Goal: Transaction & Acquisition: Book appointment/travel/reservation

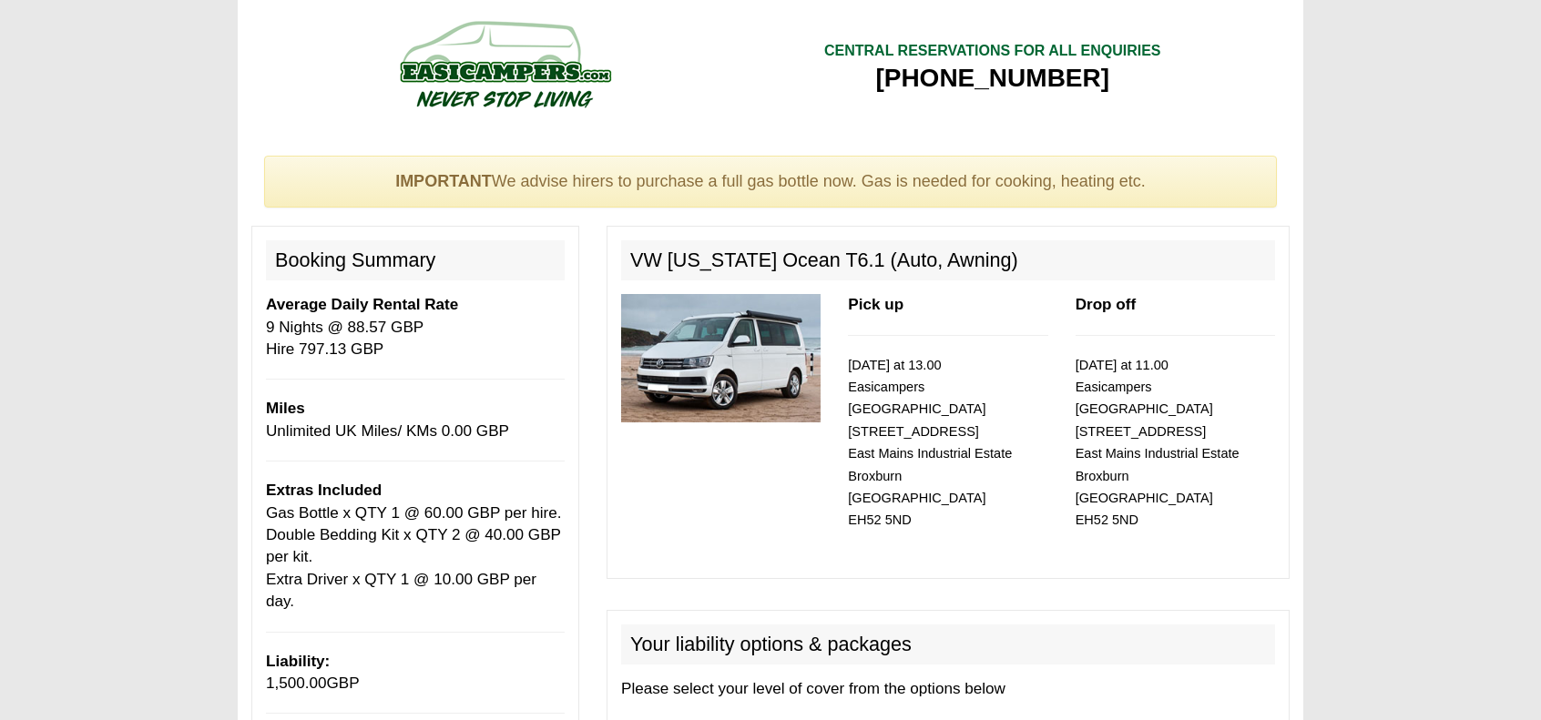
select select "Gas Bottle x QTY 1 @ 60.00 GBP per hire."
select select "Double Bedding Kit x QTY 2 @ 40.00 GBP per kit."
select select "Extra Driver x QTY 1 @ 10.00 GBP per day."
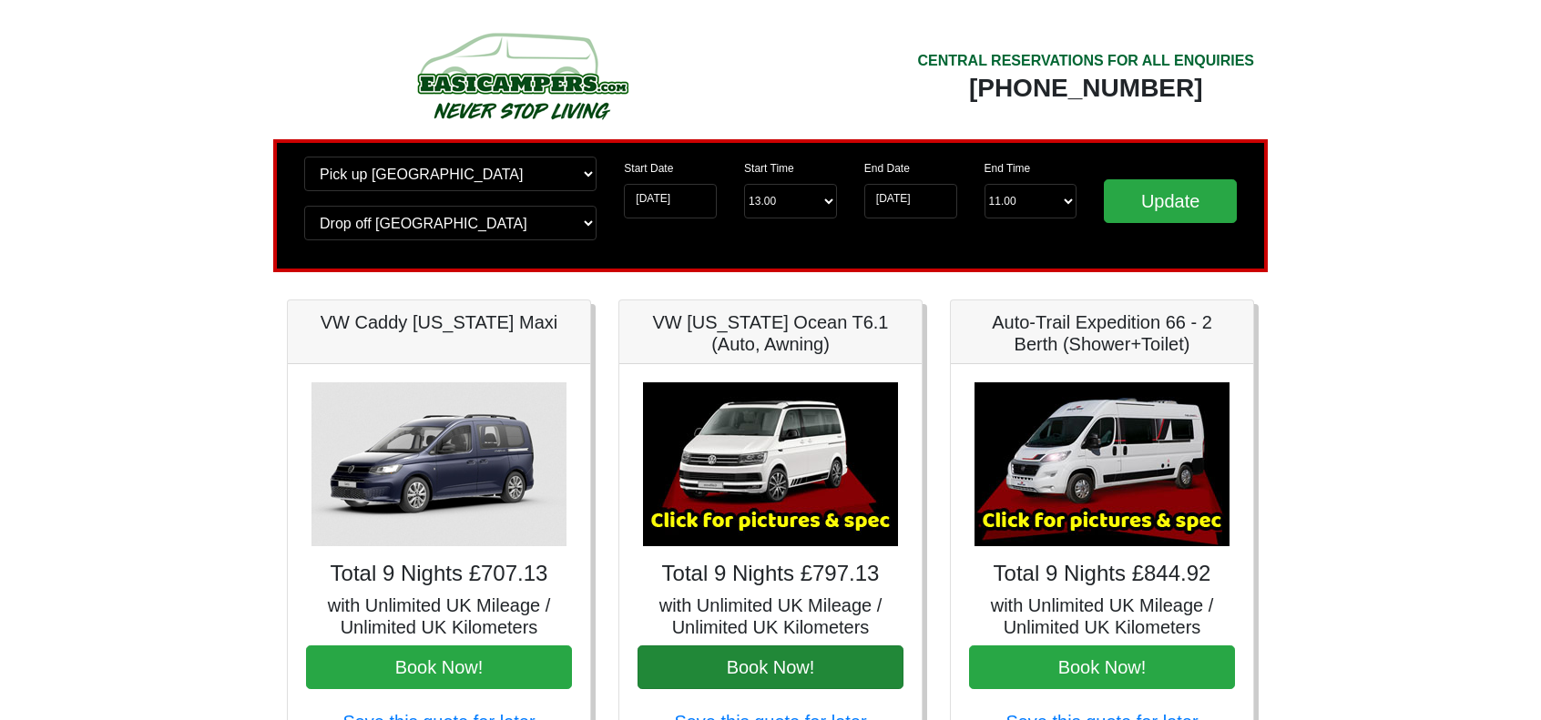
scroll to position [182, 0]
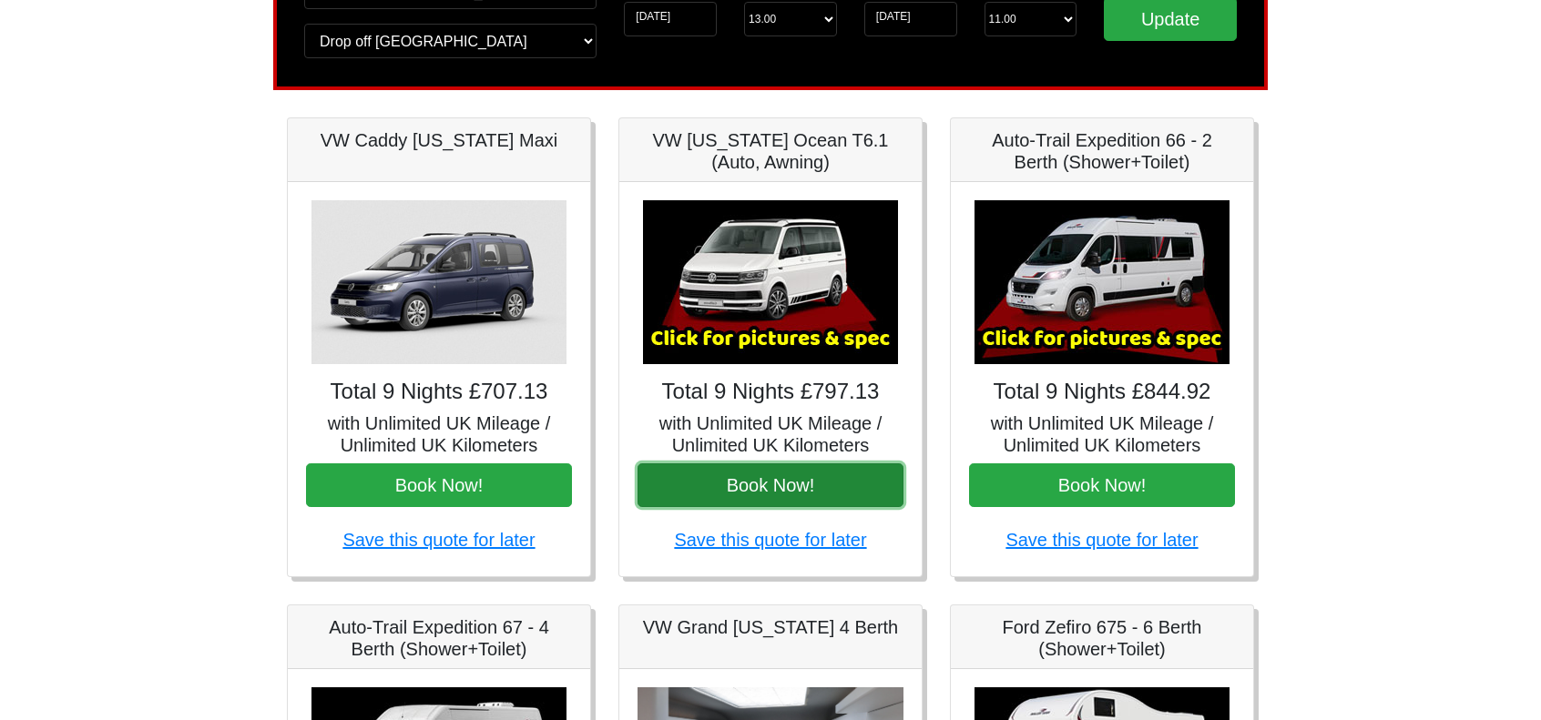
click at [780, 485] on button "Book Now!" at bounding box center [771, 486] width 266 height 44
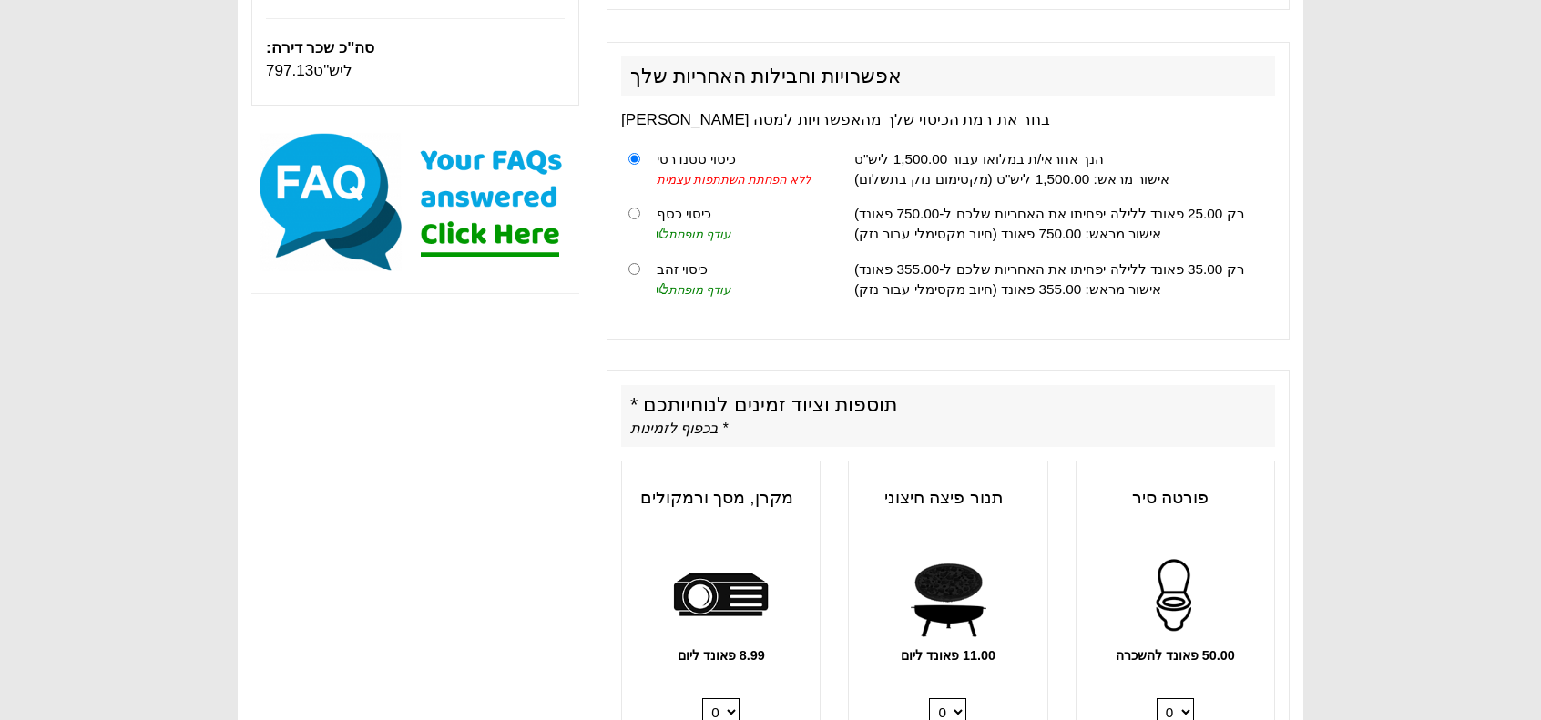
scroll to position [568, 0]
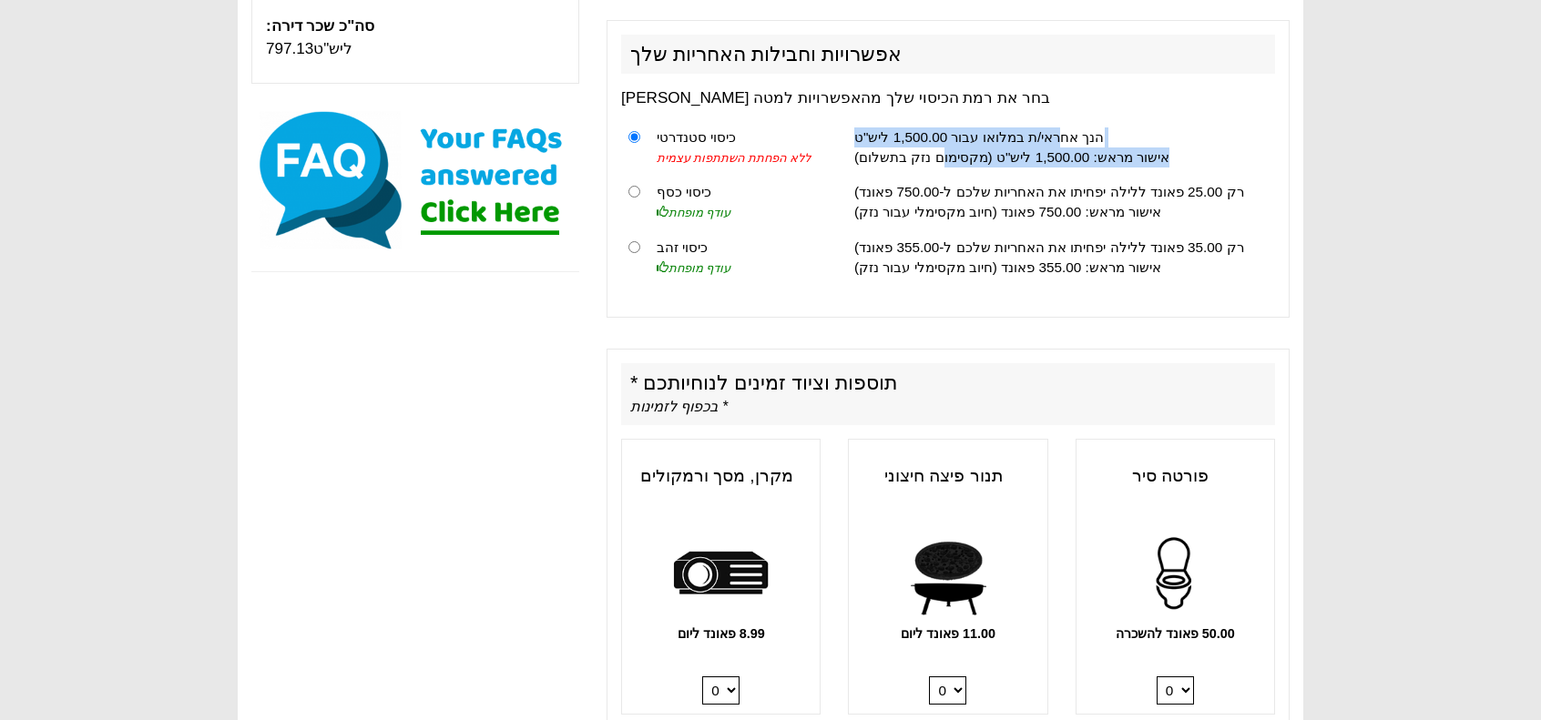
drag, startPoint x: 1068, startPoint y: 123, endPoint x: 946, endPoint y: 167, distance: 129.6
click at [946, 167] on td "הנך אחראי/ת במלואו עבור 1,500.00 ליש"ט אישור מראש: 1,500.00 ליש"ט (מקסימום נזק …" at bounding box center [1061, 147] width 428 height 56
drag, startPoint x: 1078, startPoint y: 131, endPoint x: 955, endPoint y: 168, distance: 129.1
click at [955, 168] on td "הנך אחראי/ת במלואו עבור 1,500.00 ליש"ט אישור מראש: 1,500.00 ליש"ט (מקסימום נזק …" at bounding box center [1061, 147] width 428 height 56
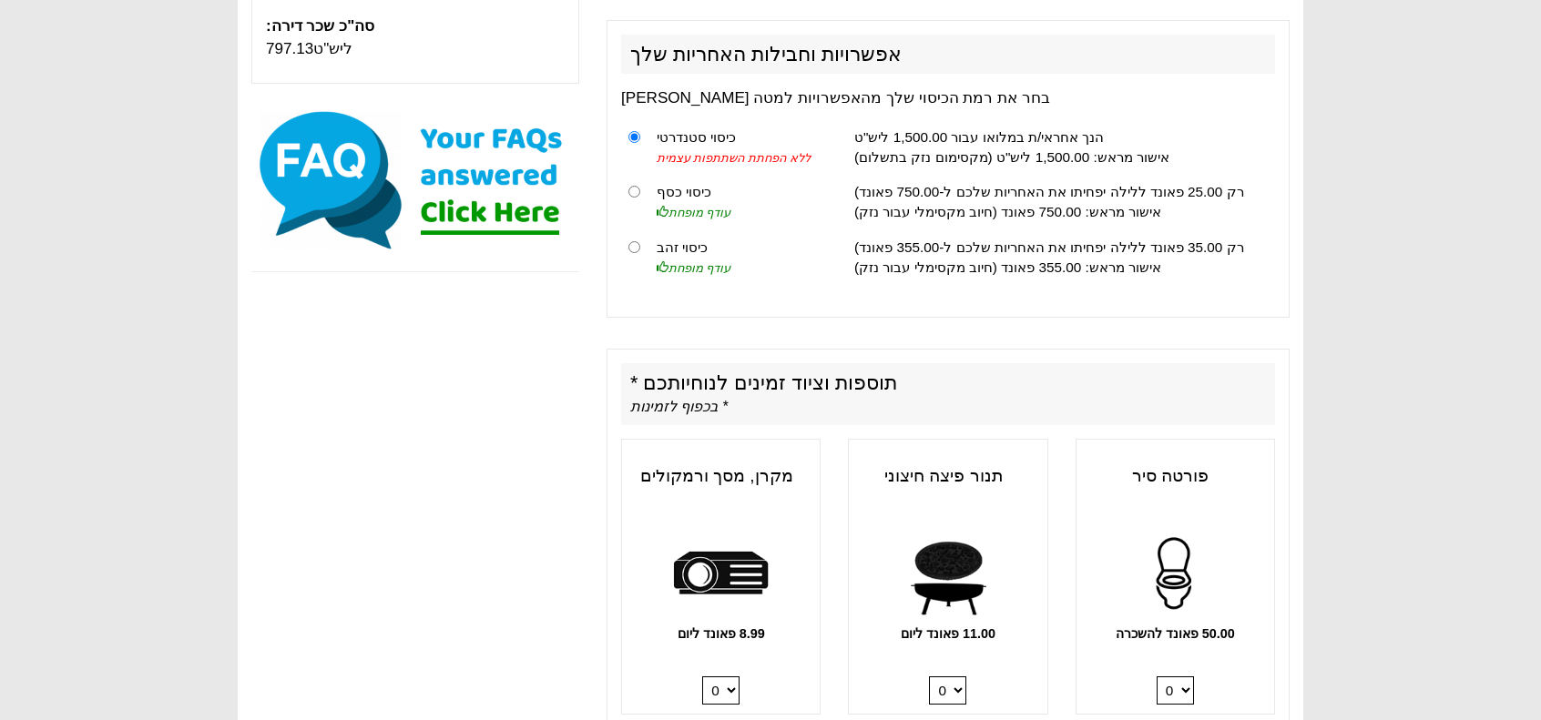
click at [954, 168] on td "הנך אחראי/ת במלואו עבור 1,500.00 ליש"ט אישור מראש: 1,500.00 ליש"ט (מקסימום נזק …" at bounding box center [1061, 147] width 428 height 56
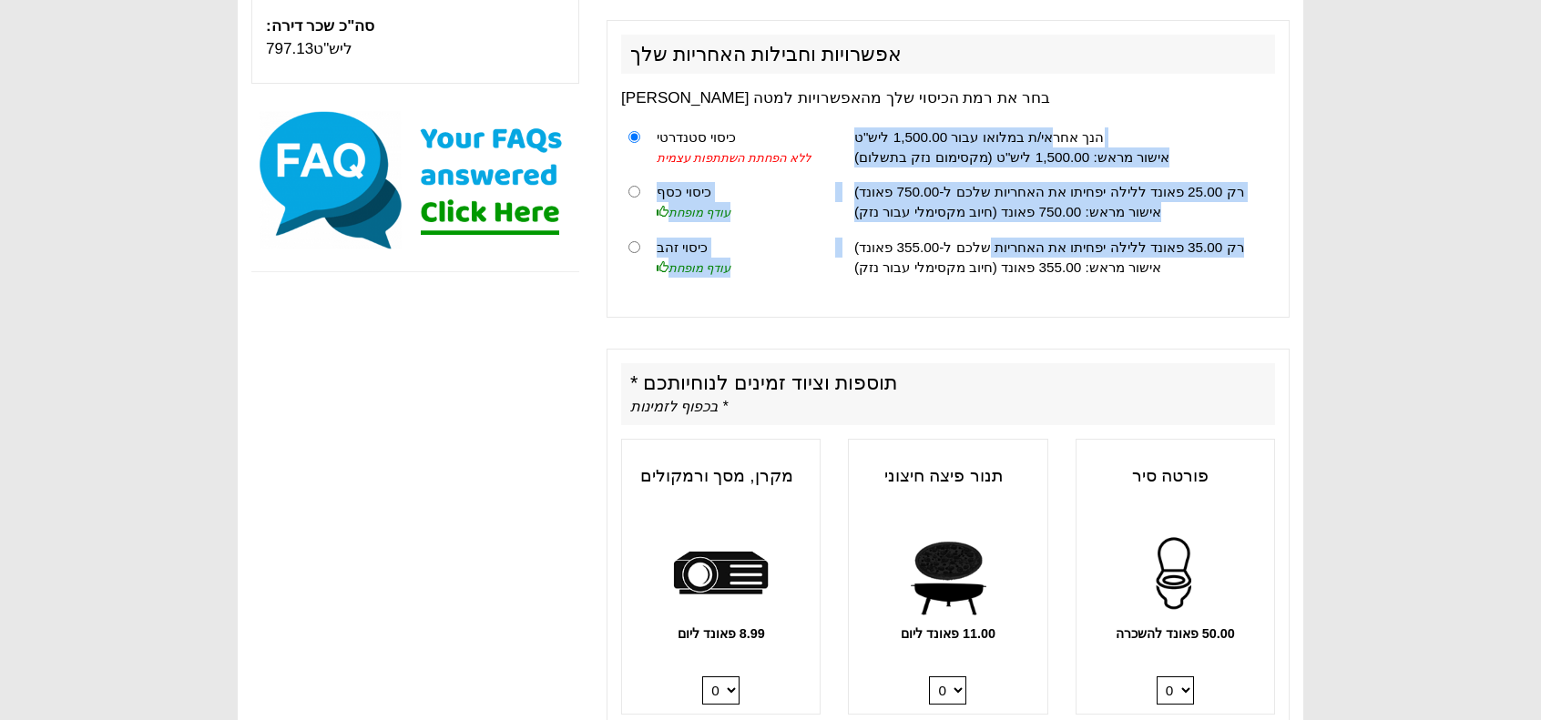
drag, startPoint x: 1065, startPoint y: 117, endPoint x: 993, endPoint y: 237, distance: 139.3
click at [993, 237] on tbody "כיסוי סטנדרטי ללא הפחתת השתתפות עצמית הנך אחראי/ת במלואו עבור 1,500.00 ליש"ט אי…" at bounding box center [948, 202] width 654 height 166
click at [993, 240] on font "רק 35.00 פאונד ללילה יפחיתו את האחריות שלכם ל-355.00 פאונד)" at bounding box center [1049, 247] width 390 height 15
drag, startPoint x: 1053, startPoint y: 120, endPoint x: 985, endPoint y: 232, distance: 131.2
click at [985, 232] on tbody "כיסוי סטנדרטי ללא הפחתת השתתפות עצמית הנך אחראי/ת במלואו עבור 1,500.00 ליש"ט אי…" at bounding box center [948, 202] width 654 height 166
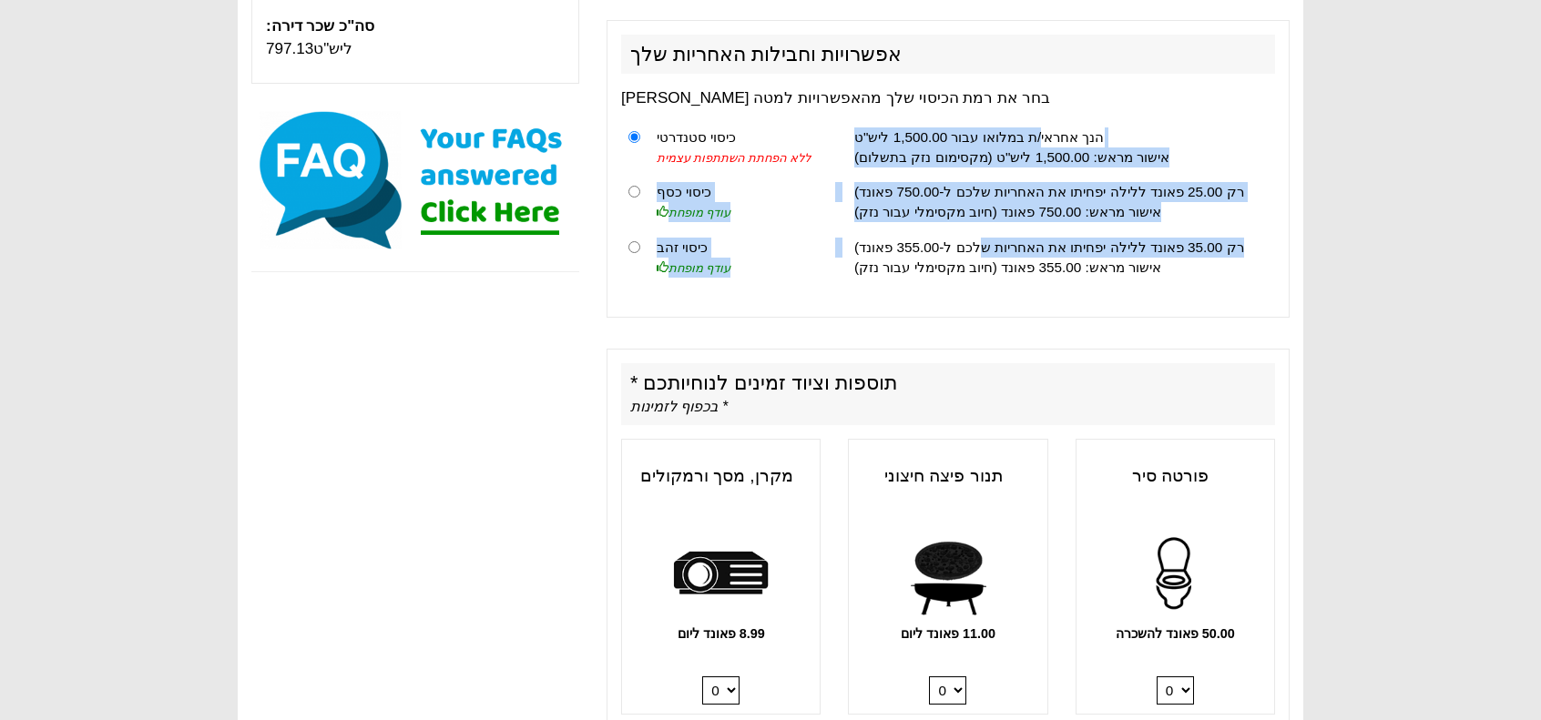
click at [985, 232] on td "רק 35.00 פאונד ללילה יפחיתו את האחריות שלכם ל-355.00 פאונד) אישור מראש: 355.00 …" at bounding box center [1061, 257] width 428 height 55
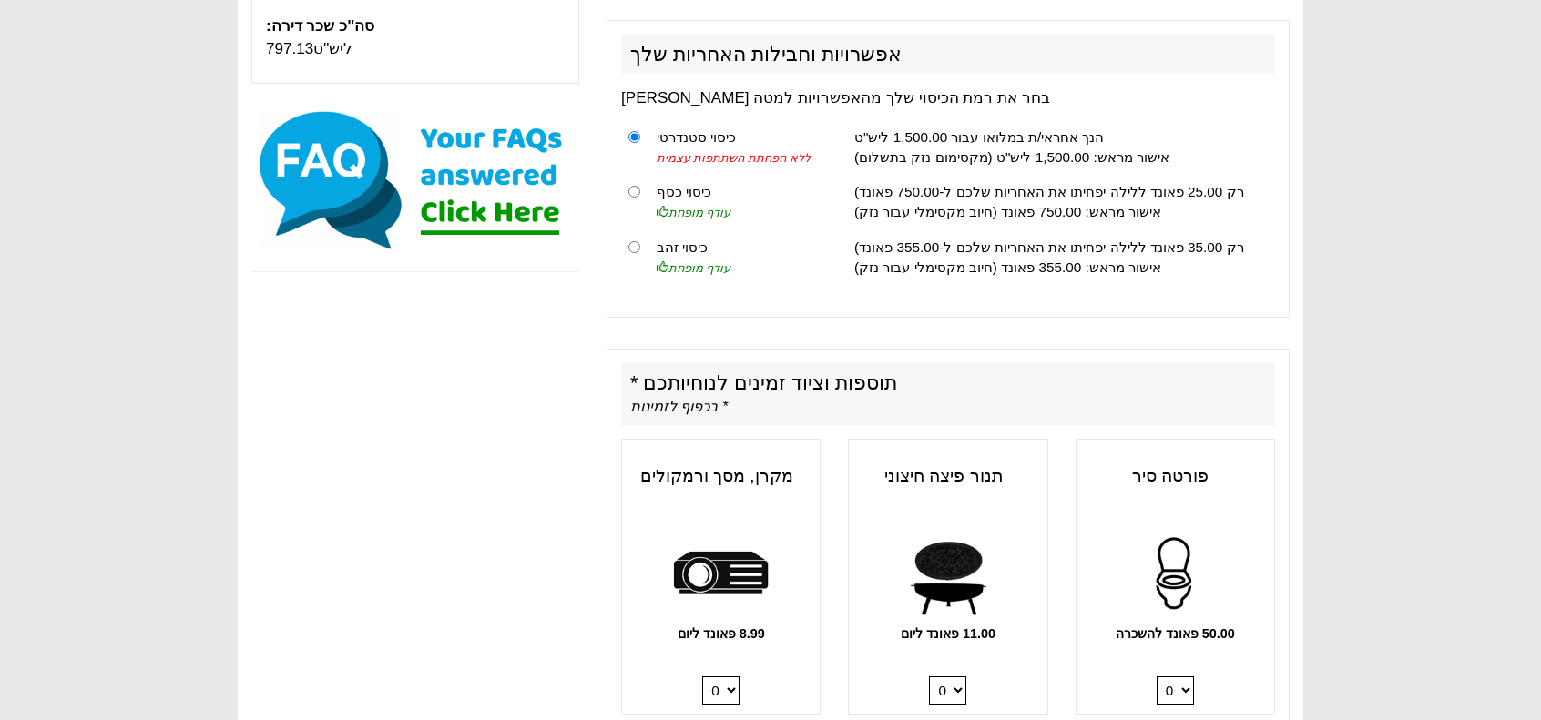
drag, startPoint x: 1054, startPoint y: 108, endPoint x: 1004, endPoint y: 291, distance: 189.8
click at [1004, 291] on div "אפשרויות וחבילות האחריות שלך [PERSON_NAME] בחר את רמת הכיסוי שלך מהאפשרויות למט…" at bounding box center [948, 169] width 683 height 298
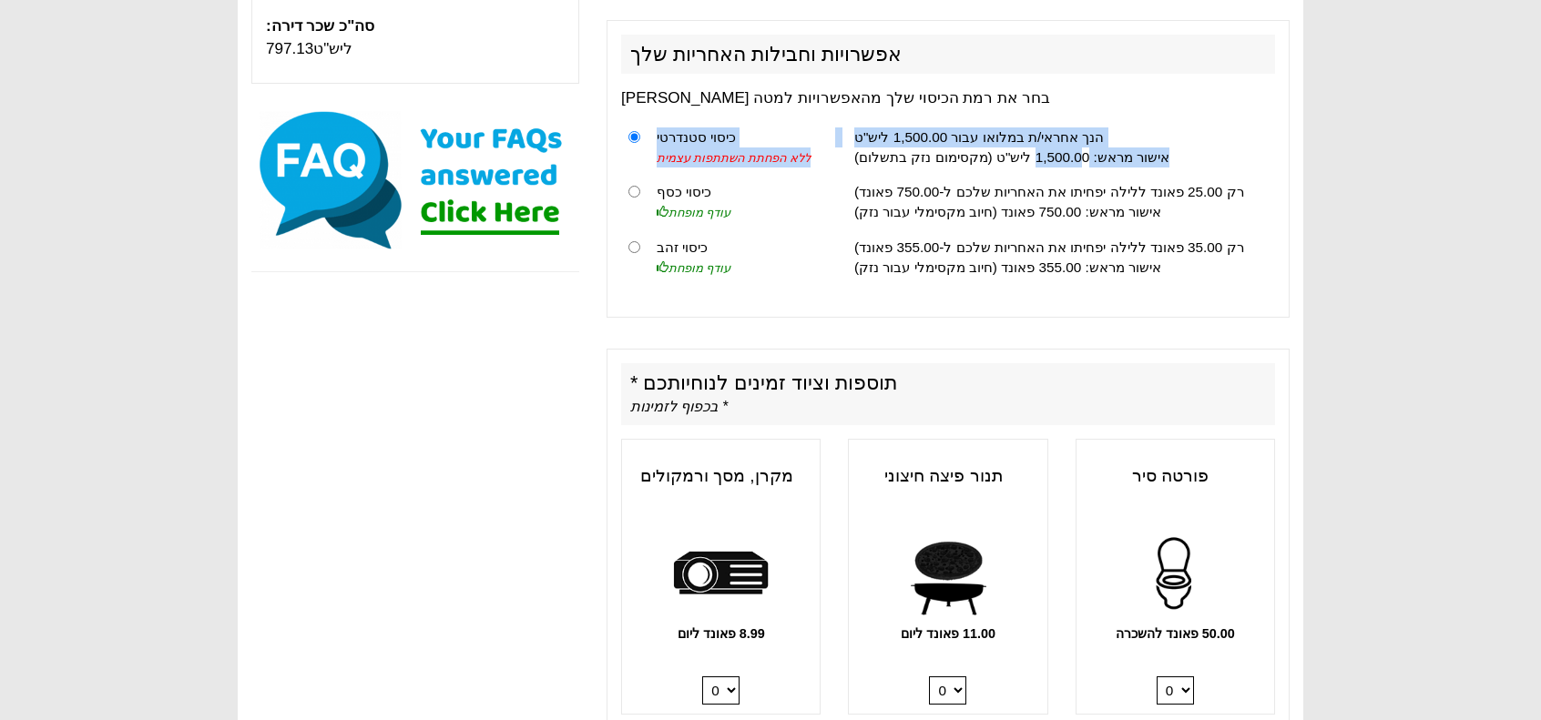
drag, startPoint x: 1090, startPoint y: 148, endPoint x: 1010, endPoint y: 302, distance: 174.4
click at [1010, 302] on div "אפשרויות וחבילות האחריות שלך [PERSON_NAME] בחר את רמת הכיסוי שלך מהאפשרויות למט…" at bounding box center [948, 169] width 683 height 298
drag, startPoint x: 1142, startPoint y: 175, endPoint x: 1055, endPoint y: 290, distance: 144.3
click at [1055, 290] on div "אפשרויות וחבילות האחריות שלך [PERSON_NAME] בחר את רמת הכיסוי שלך מהאפשרויות למט…" at bounding box center [948, 169] width 683 height 298
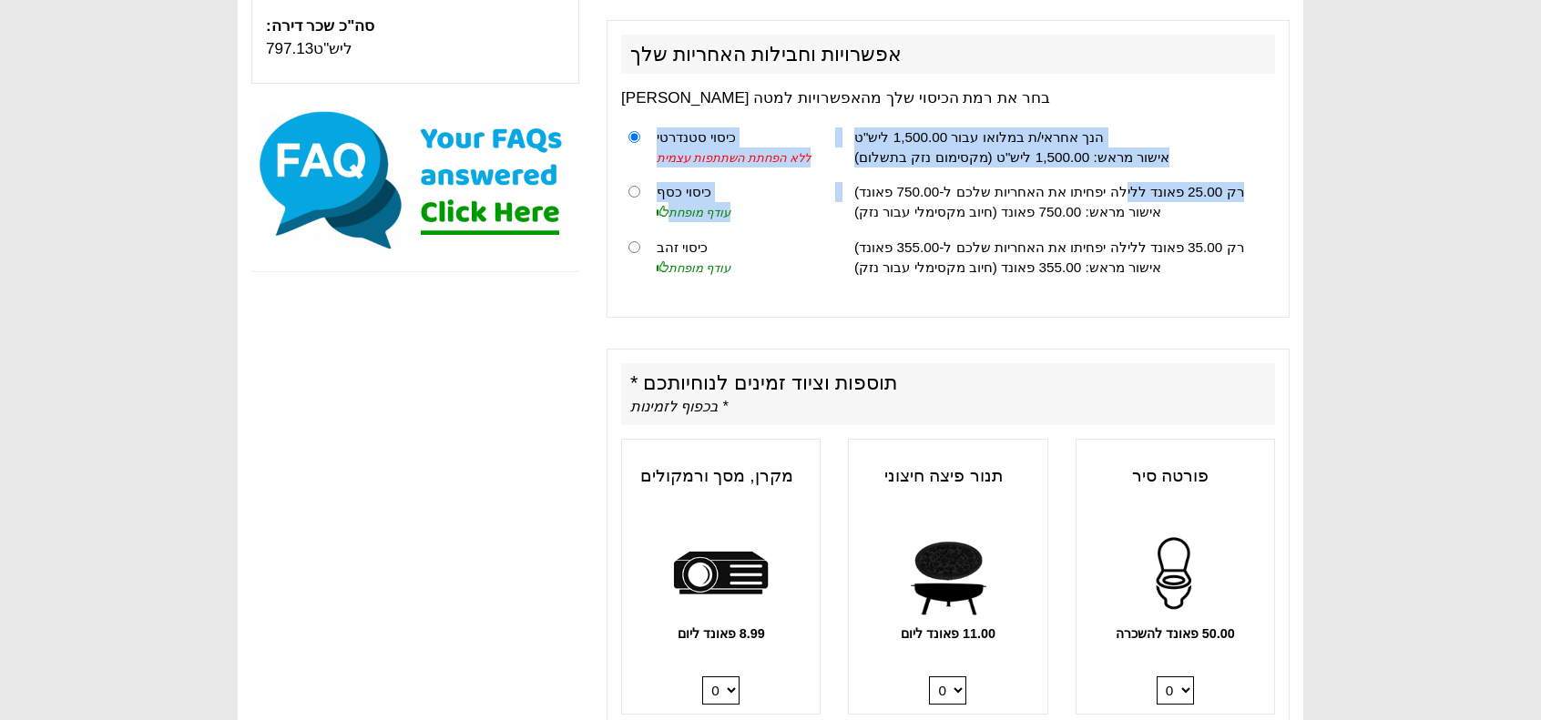
click at [1055, 290] on div "אפשרויות וחבילות האחריות שלך [PERSON_NAME] בחר את רמת הכיסוי שלך מהאפשרויות למט…" at bounding box center [948, 169] width 683 height 298
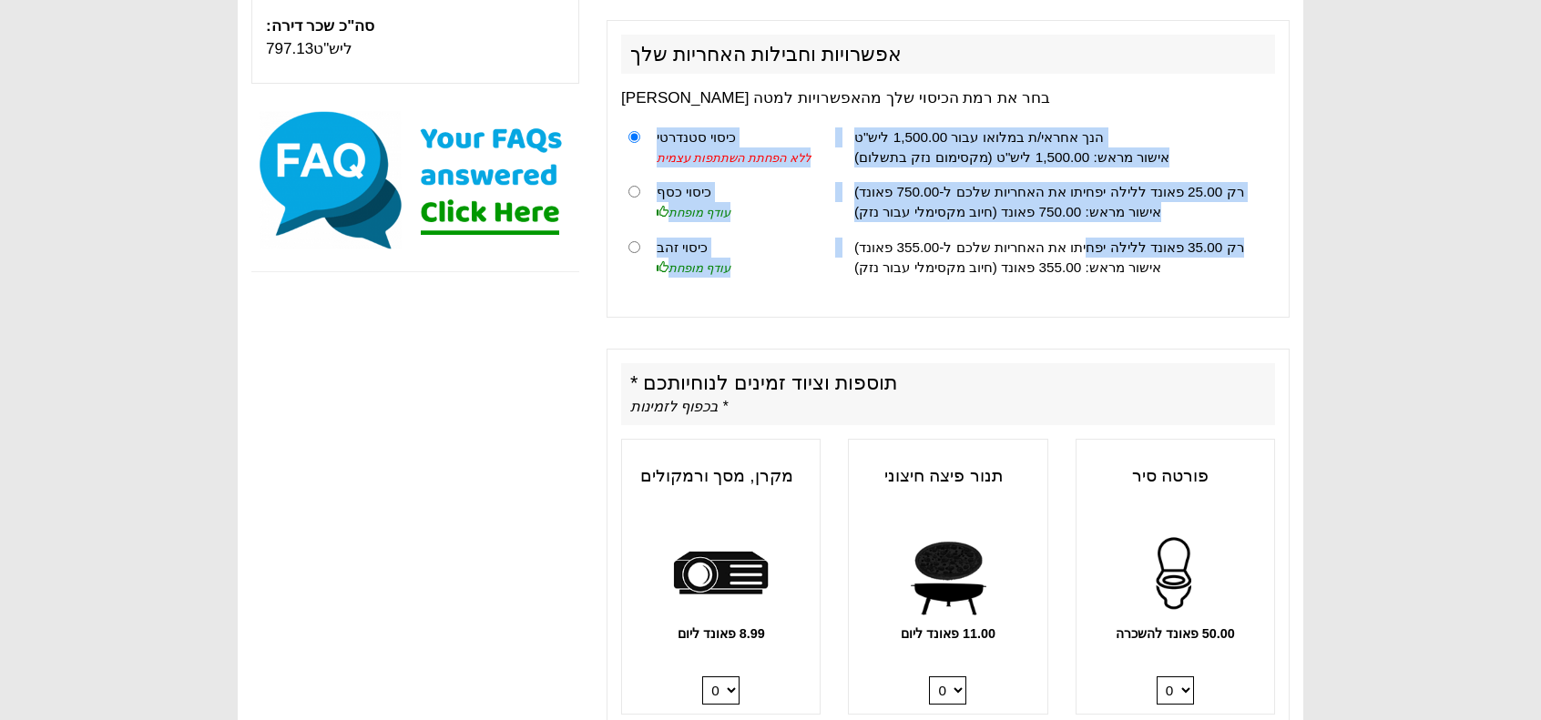
drag, startPoint x: 1101, startPoint y: 240, endPoint x: 1020, endPoint y: 301, distance: 101.5
click at [1020, 301] on div "אפשרויות וחבילות האחריות שלך [PERSON_NAME] בחר את רמת הכיסוי שלך מהאפשרויות למט…" at bounding box center [948, 169] width 683 height 298
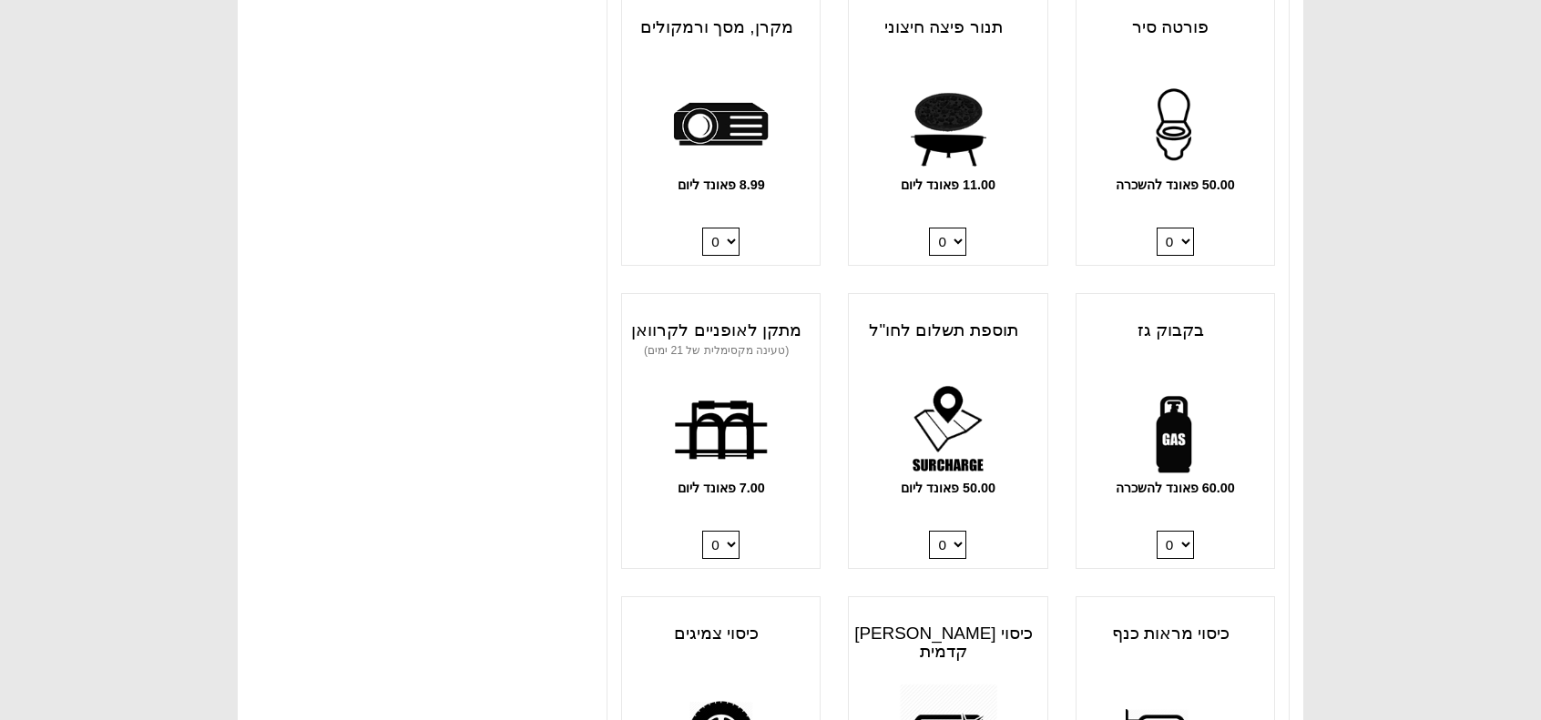
scroll to position [1206, 0]
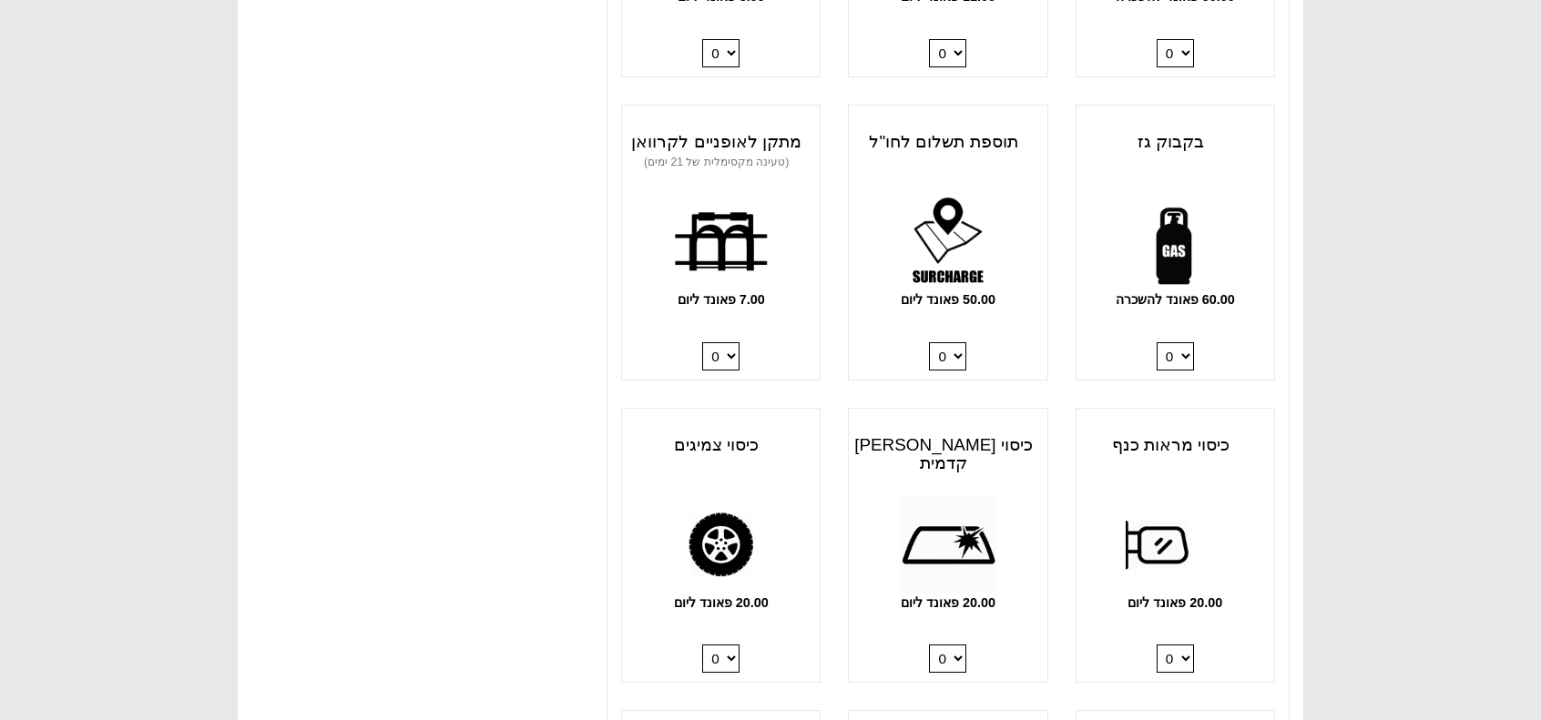
click at [1191, 358] on select "0 1" at bounding box center [1175, 356] width 37 height 28
select select "Gas Bottle x QTY 1 @ 60.00 GBP per hire."
click at [1157, 342] on select "0 1" at bounding box center [1175, 356] width 37 height 28
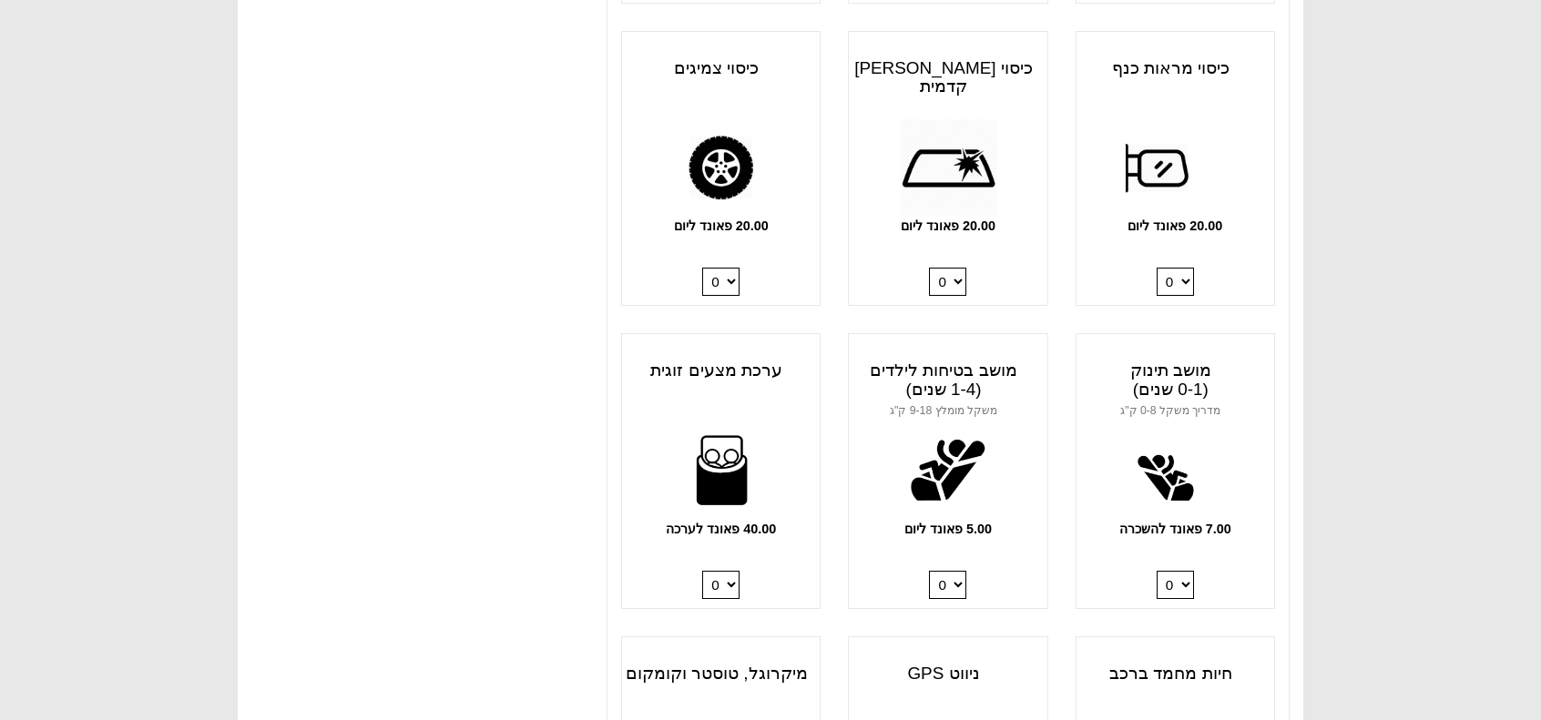
scroll to position [1661, 0]
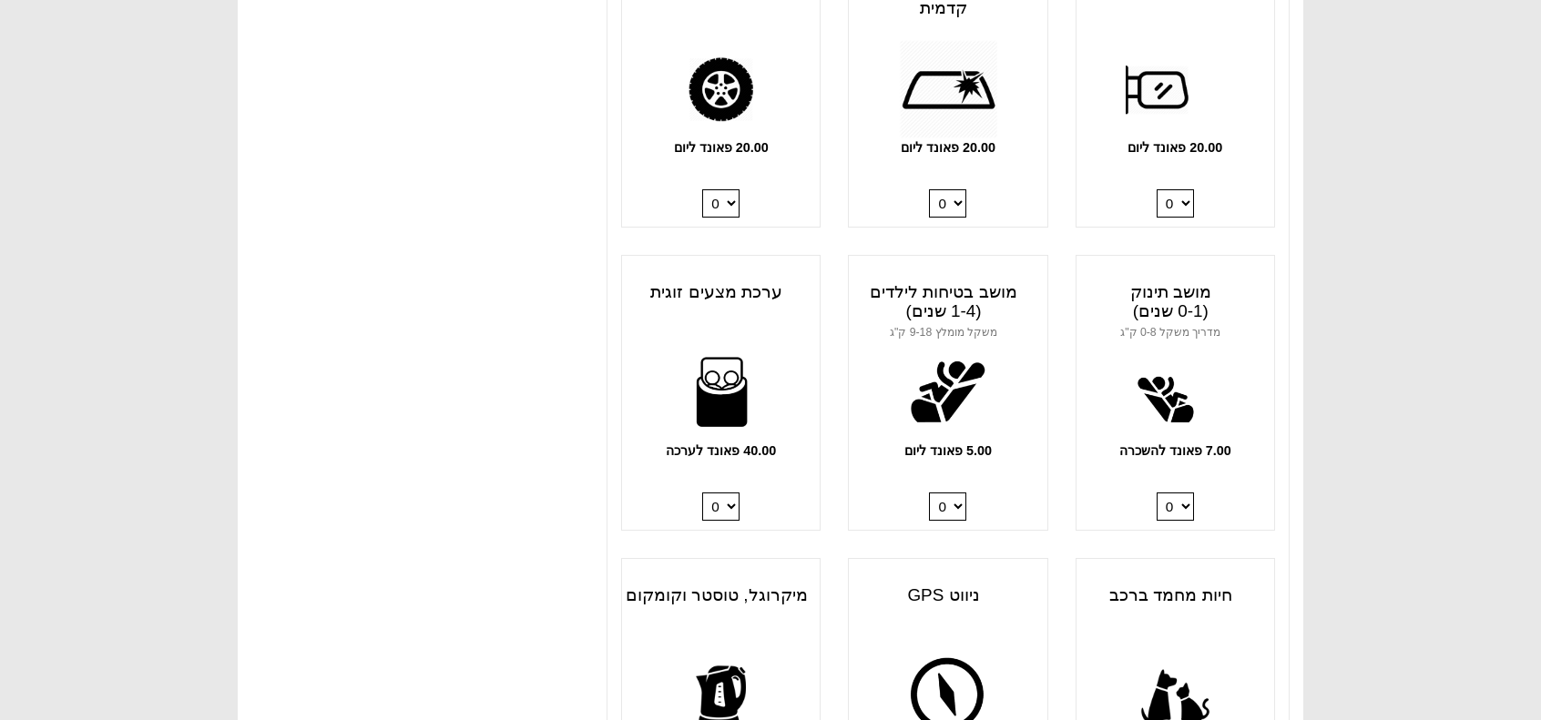
click at [729, 507] on select "0 1 2 3 4" at bounding box center [720, 507] width 37 height 28
select select "Double Bedding Kit x QTY 2 @ 40.00 GBP per kit."
click at [702, 493] on select "0 1 2 3 4" at bounding box center [720, 507] width 37 height 28
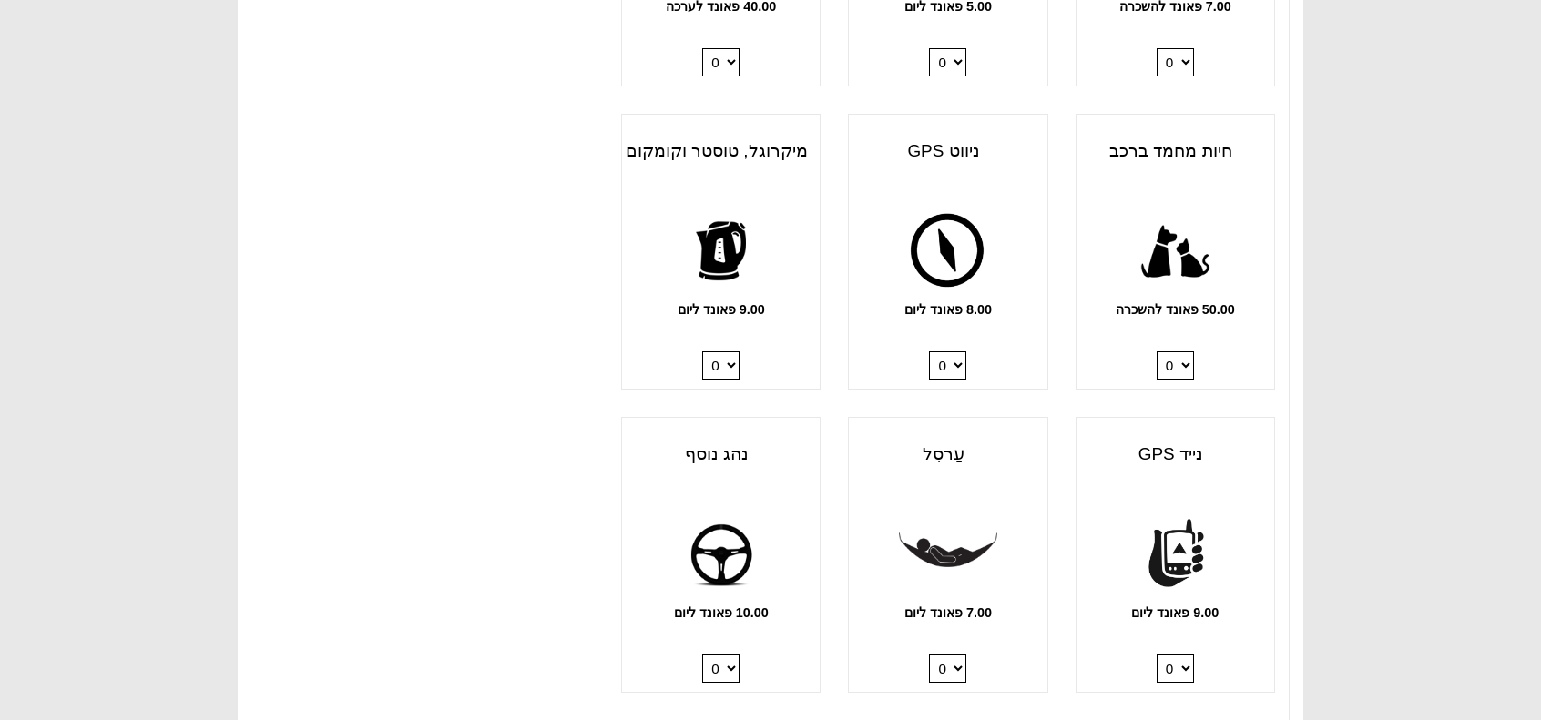
scroll to position [2208, 0]
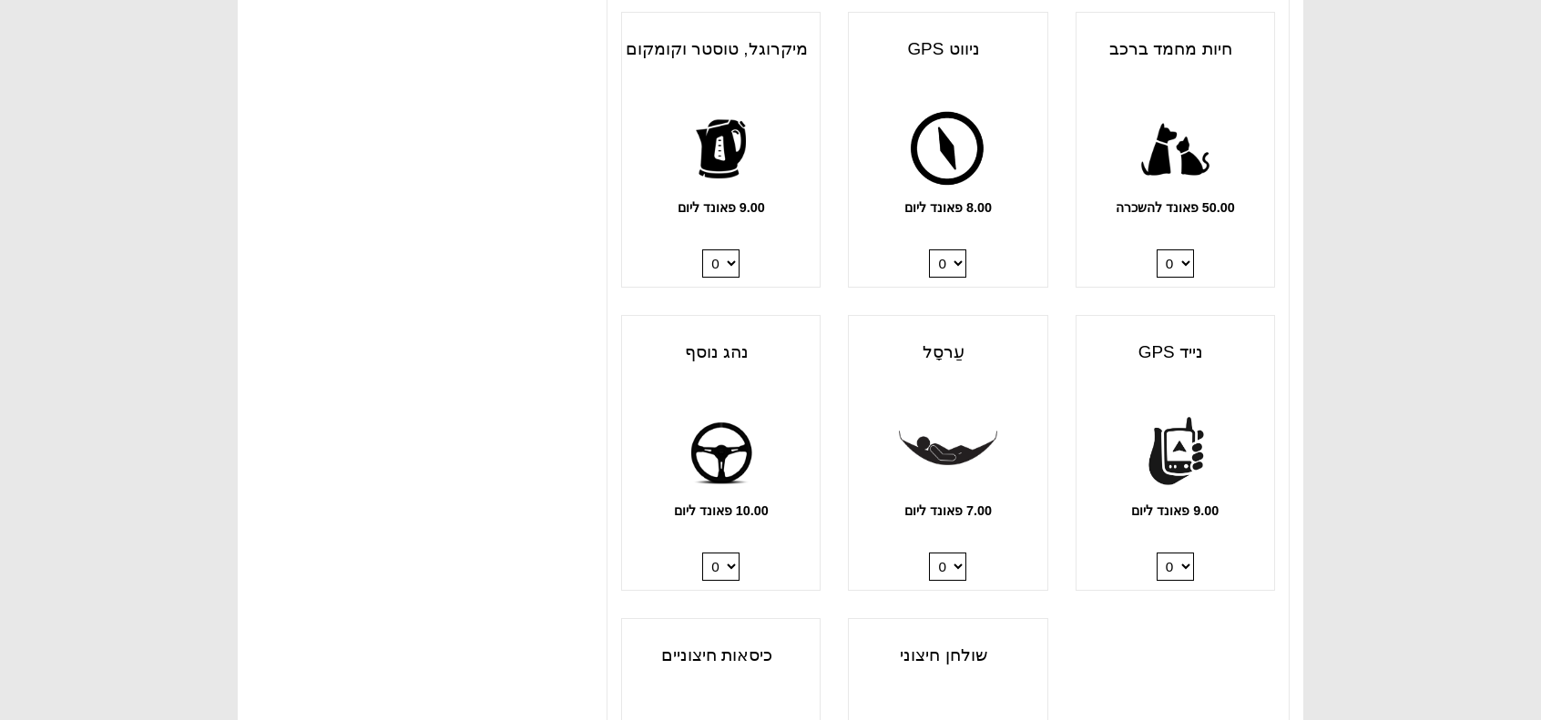
click at [730, 560] on select "0 1" at bounding box center [720, 567] width 37 height 28
select select "Extra Driver x QTY 1 @ 10.00 GBP per day."
click at [702, 553] on select "0 1" at bounding box center [720, 567] width 37 height 28
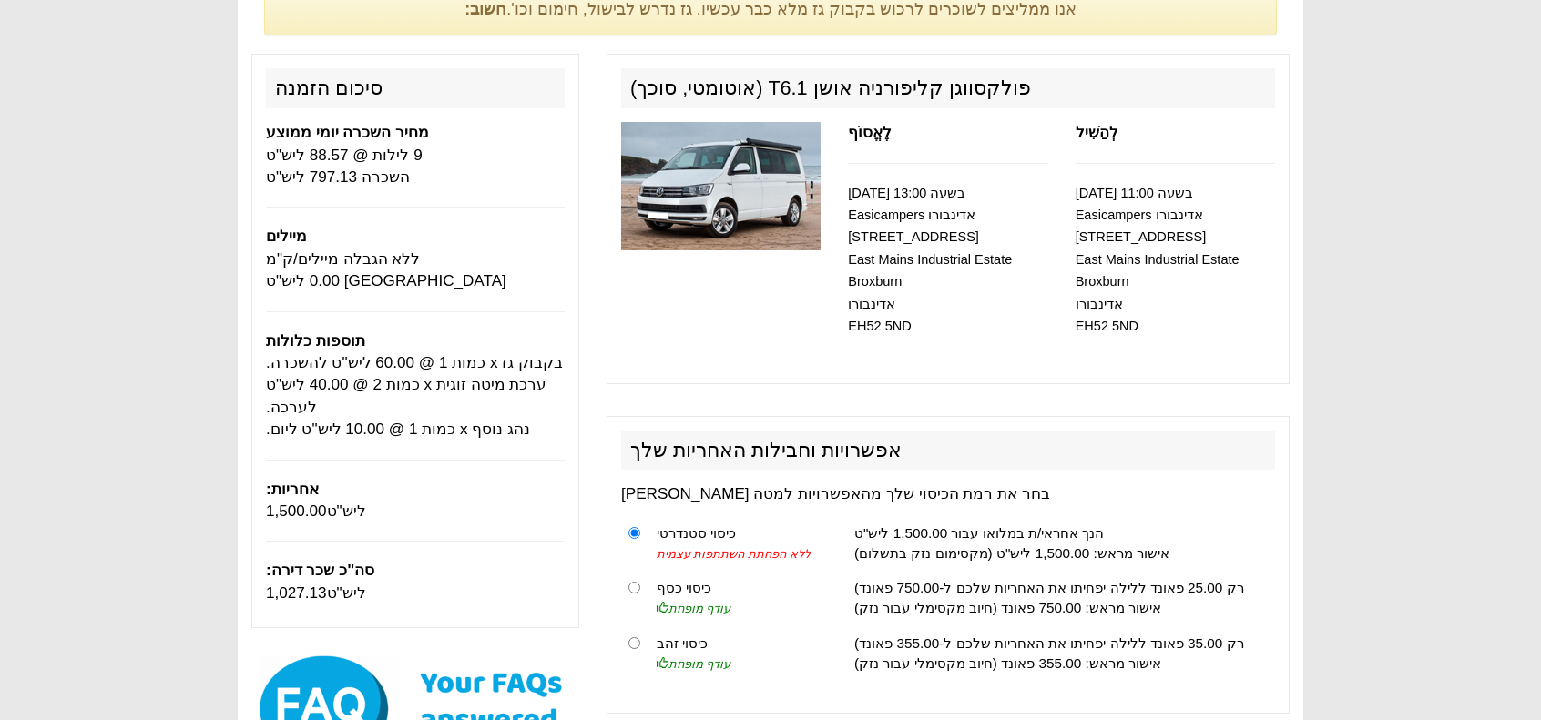
scroll to position [182, 0]
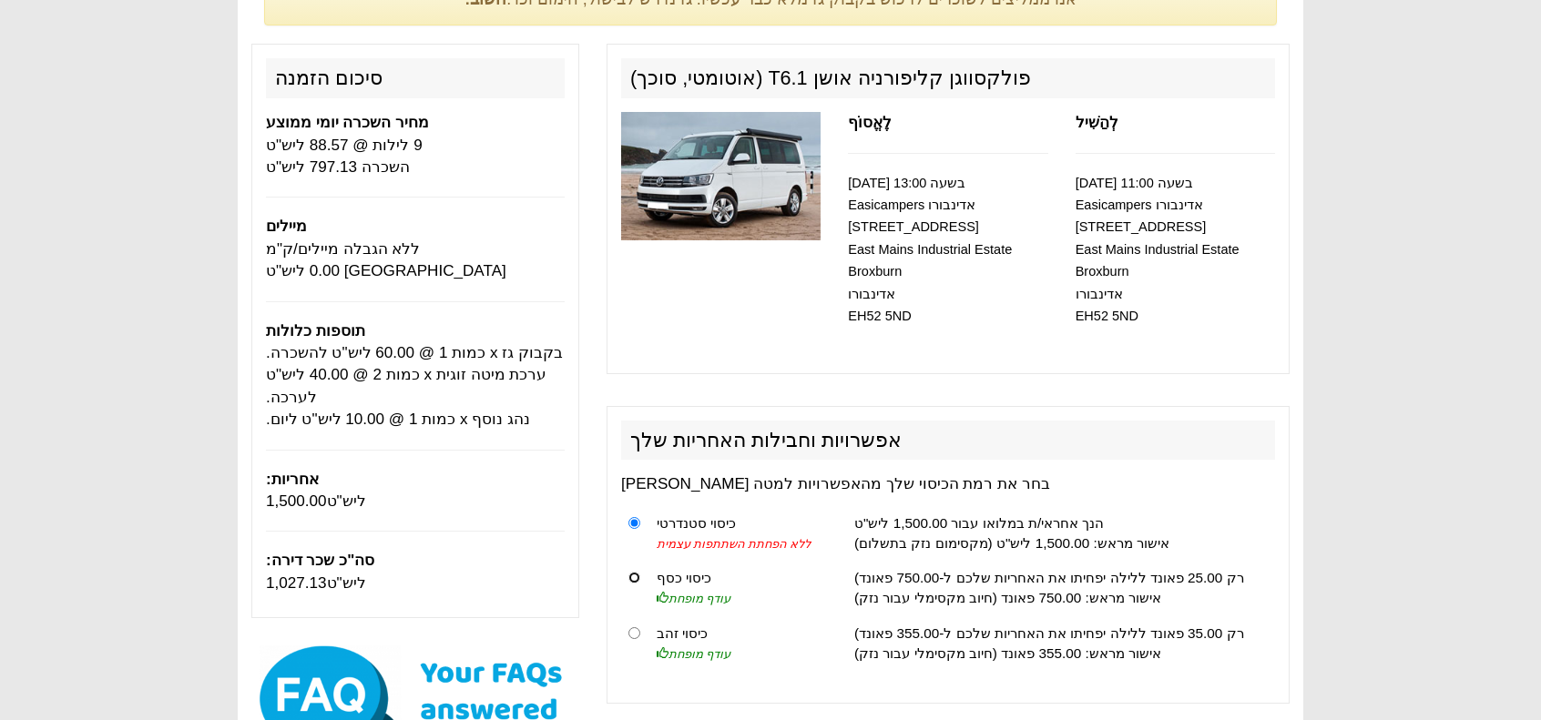
click at [633, 576] on input "radio" at bounding box center [634, 578] width 12 height 12
radio input "true"
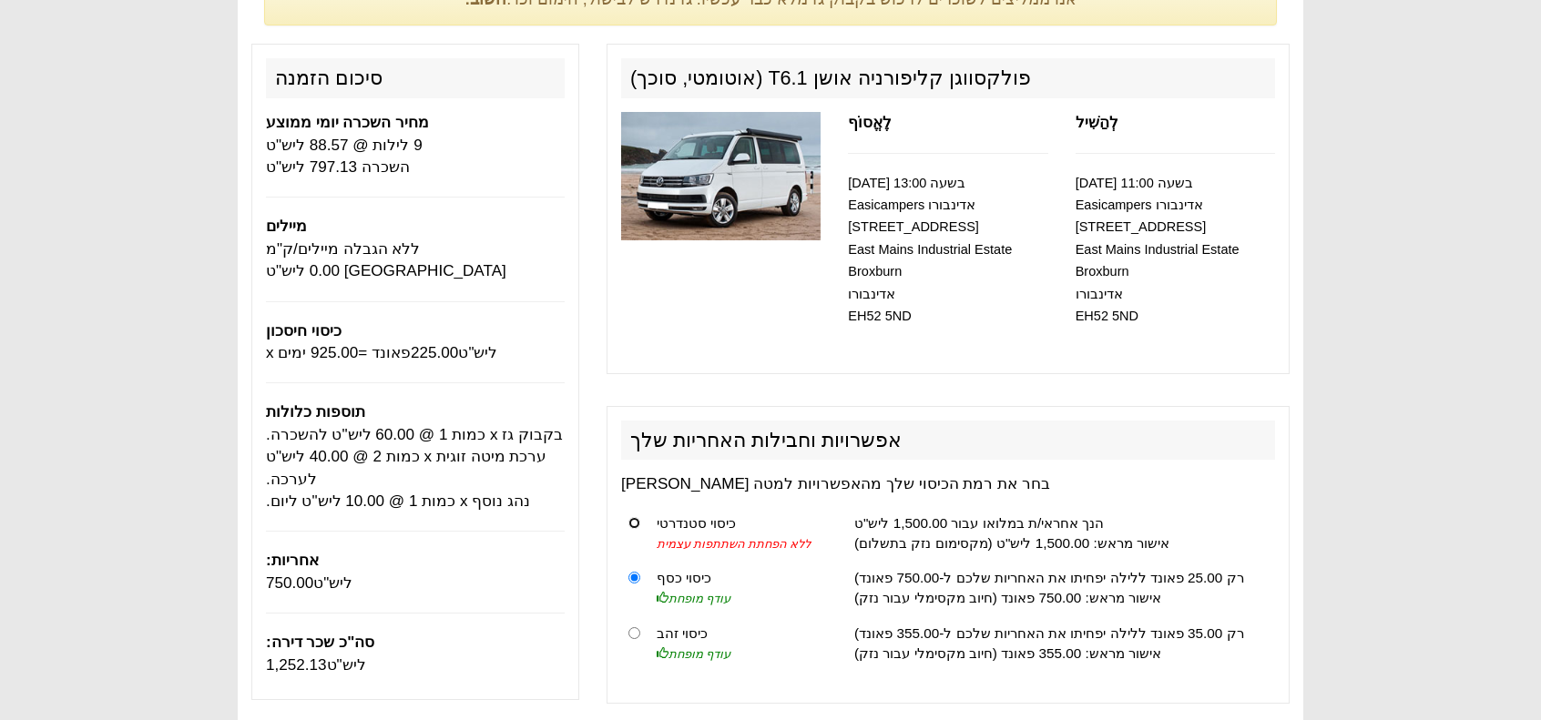
click at [634, 521] on input "radio" at bounding box center [634, 523] width 12 height 12
radio input "true"
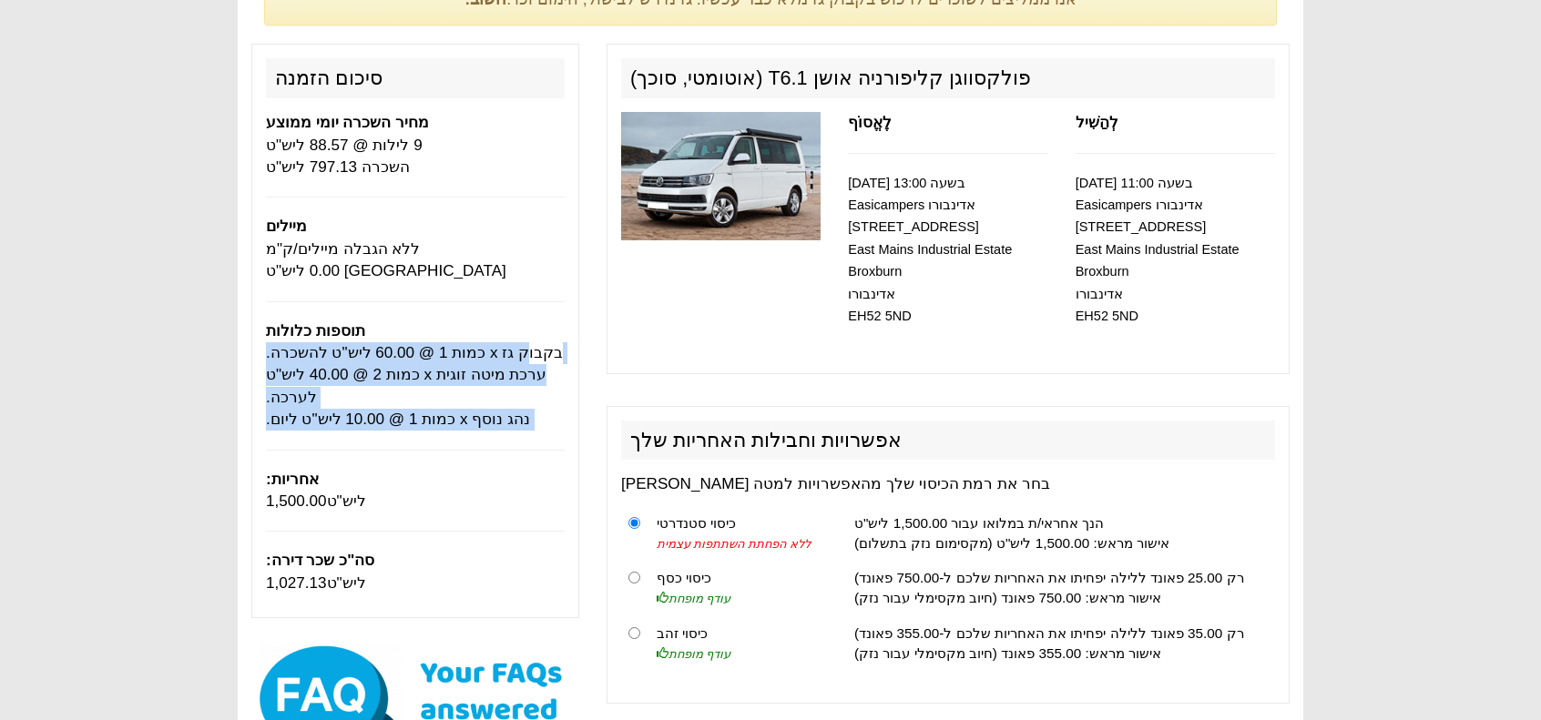
drag, startPoint x: 473, startPoint y: 342, endPoint x: 352, endPoint y: 459, distance: 168.8
click at [352, 459] on div "סיכום הזמנה מחיר השכרה יומי ממוצע 9 לילות @ 88.57 ליש"ט השכרה 797.13 ליש"ט מייל…" at bounding box center [415, 331] width 328 height 575
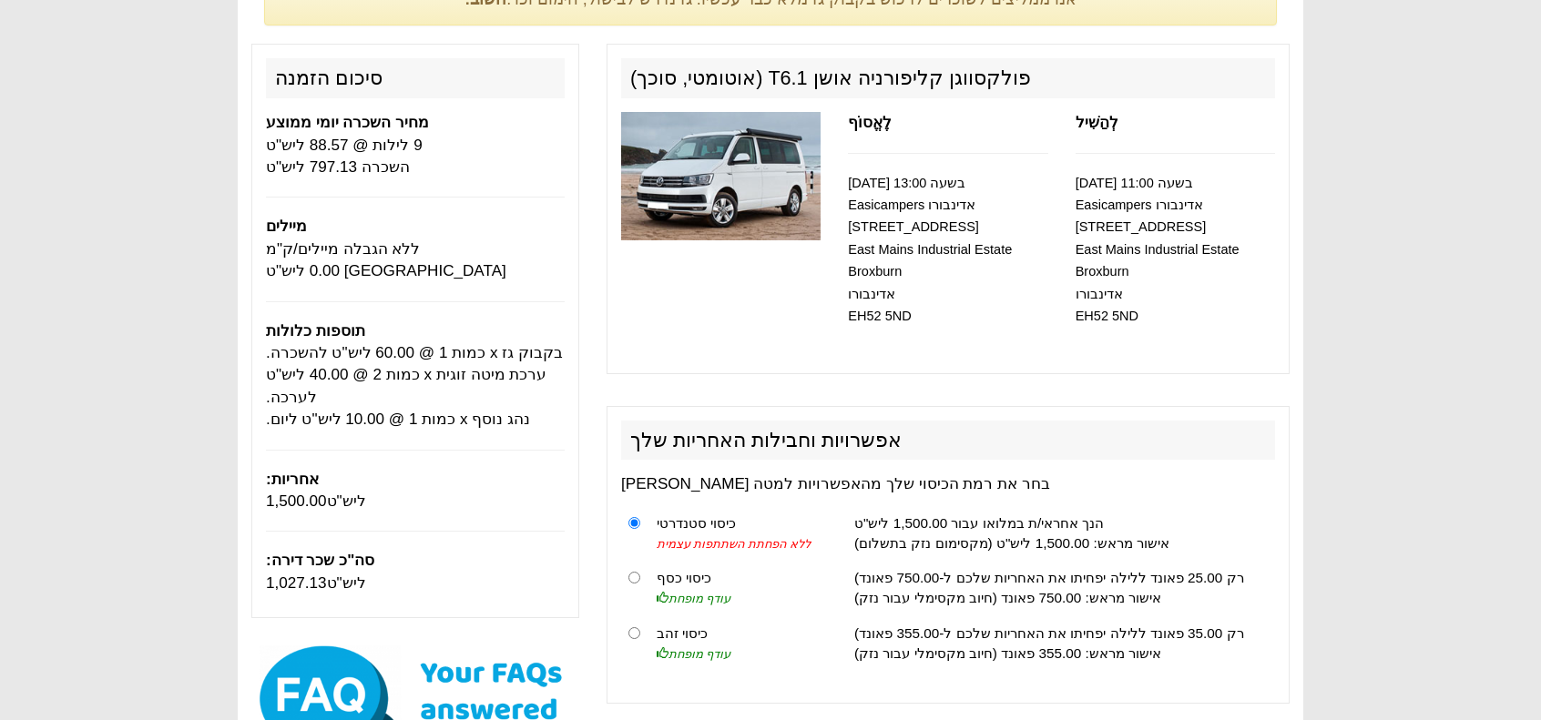
click at [352, 459] on div "סיכום הזמנה מחיר השכרה יומי ממוצע 9 לילות @ 88.57 ליש"ט השכרה 797.13 ליש"ט מייל…" at bounding box center [415, 331] width 328 height 575
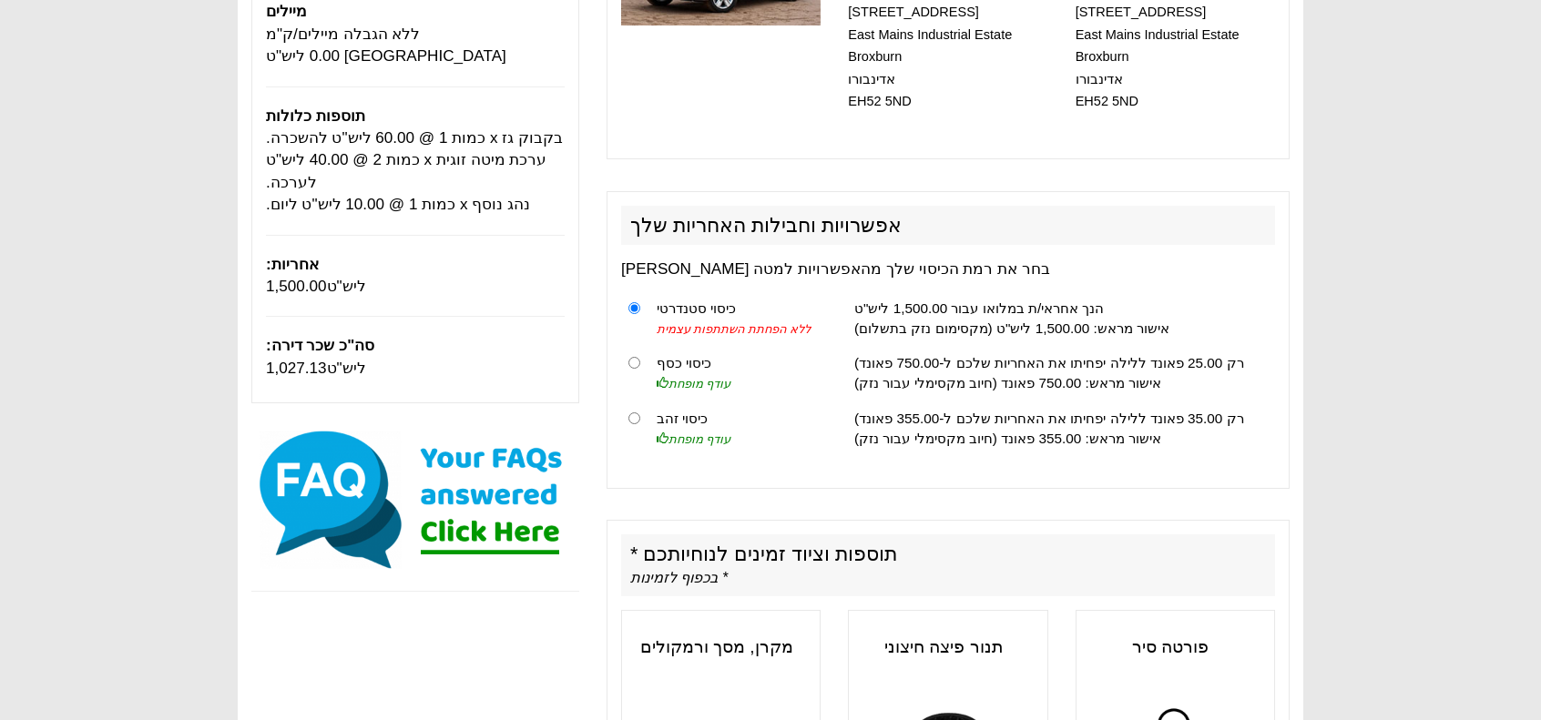
scroll to position [0, 0]
